Goal: Navigation & Orientation: Go to known website

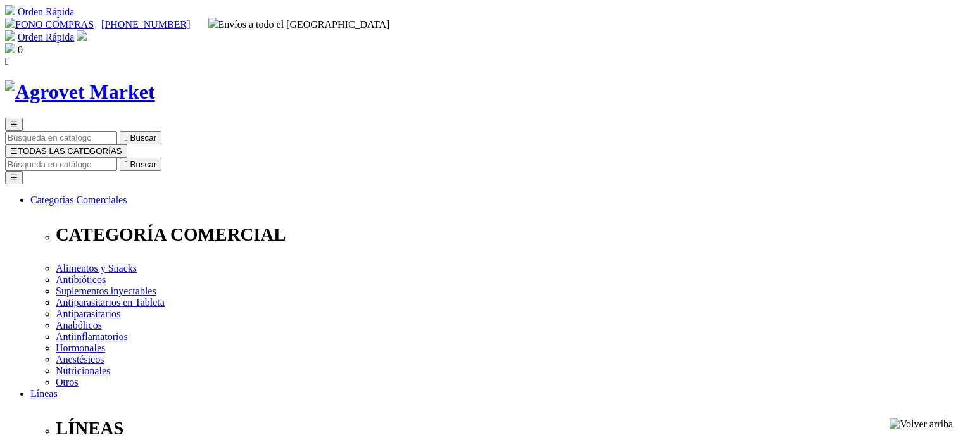
click at [155, 80] on img at bounding box center [80, 91] width 150 height 23
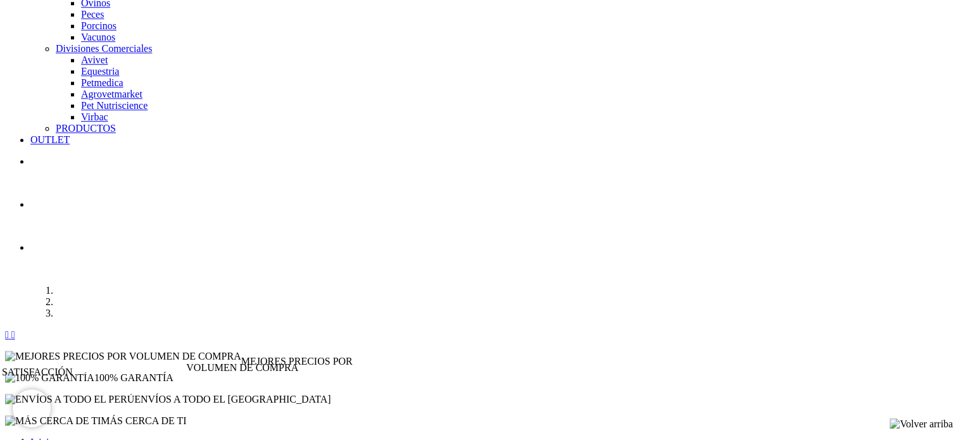
scroll to position [1456, 0]
